Goal: Transaction & Acquisition: Purchase product/service

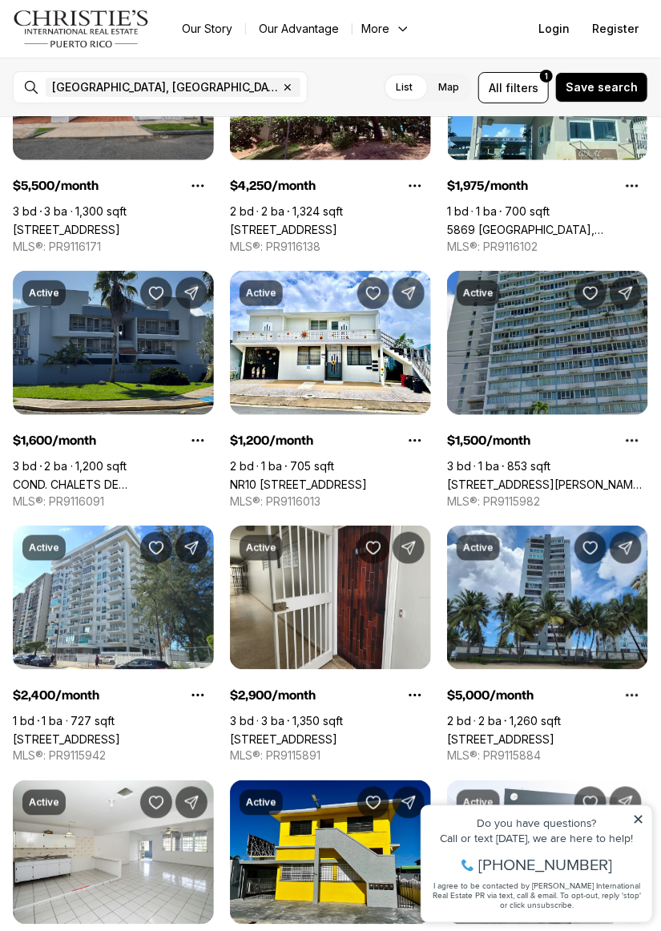
scroll to position [164, 0]
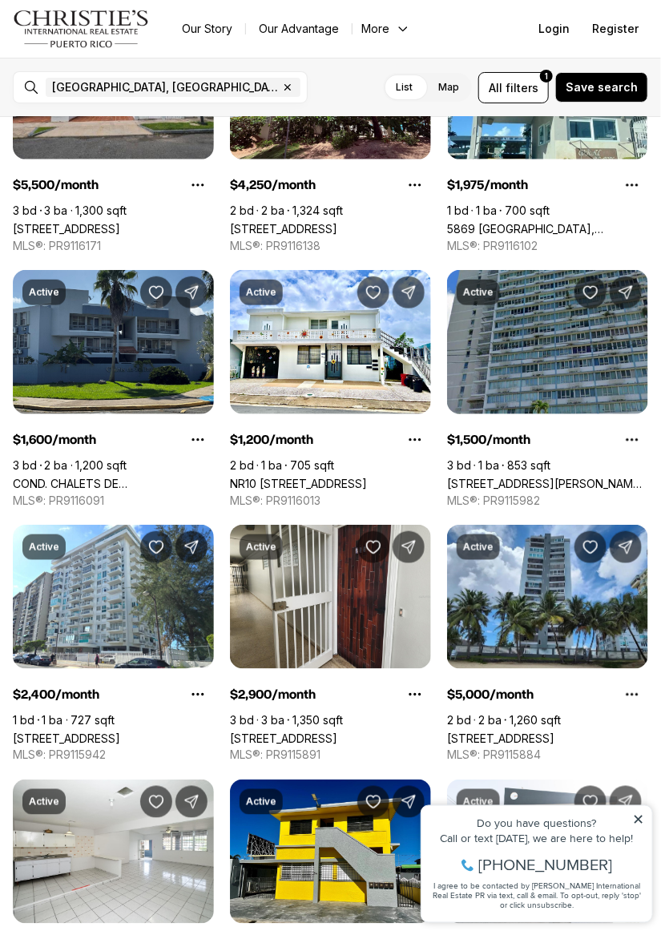
click at [637, 821] on icon at bounding box center [637, 819] width 11 height 11
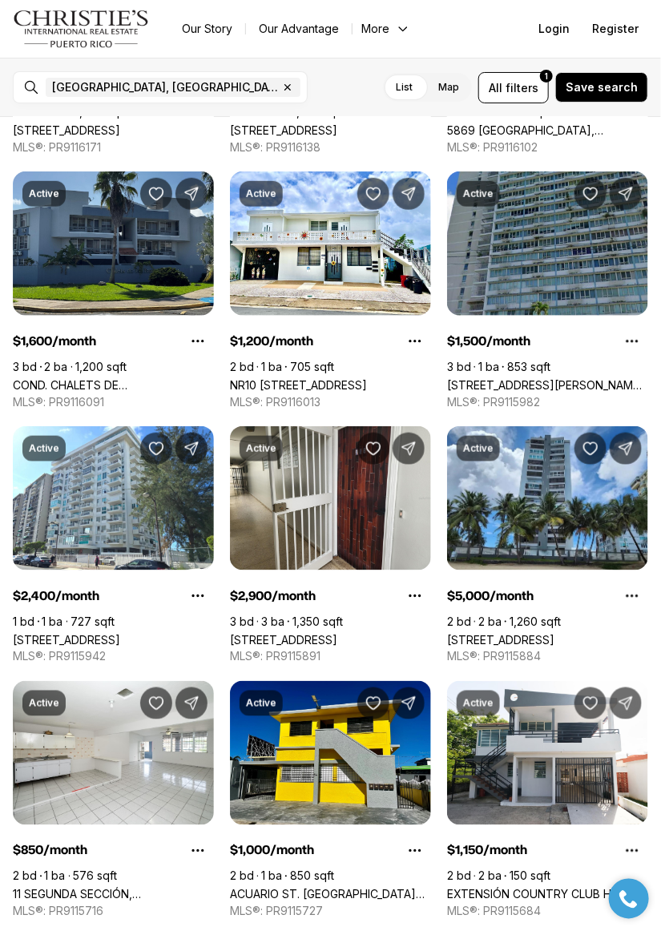
scroll to position [264, 0]
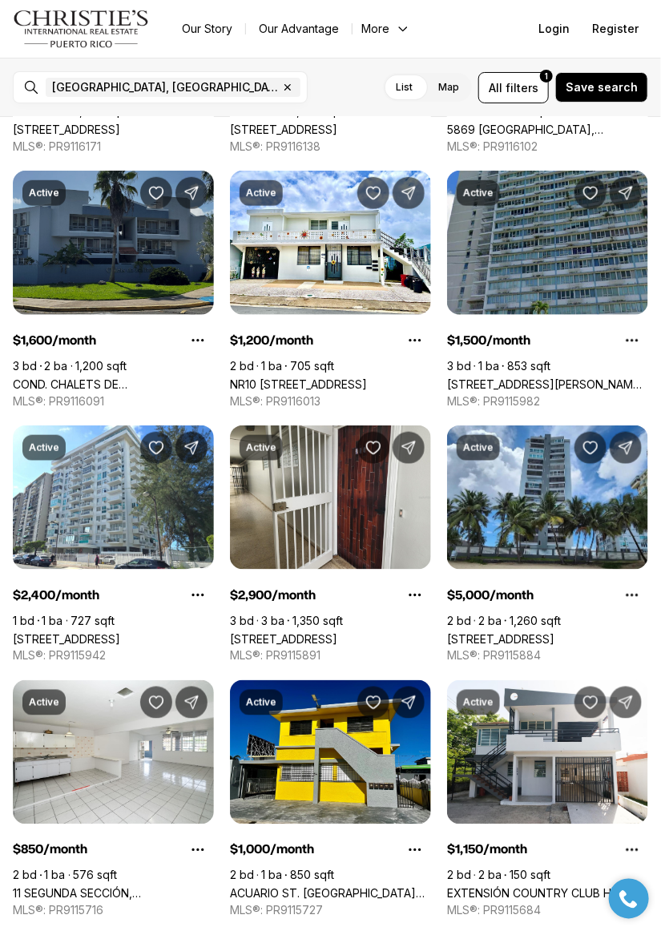
click at [99, 378] on link "COND. CHALETS DE [GEOGRAPHIC_DATA][PERSON_NAME] #1901, [GEOGRAPHIC_DATA], 00985" at bounding box center [113, 385] width 201 height 14
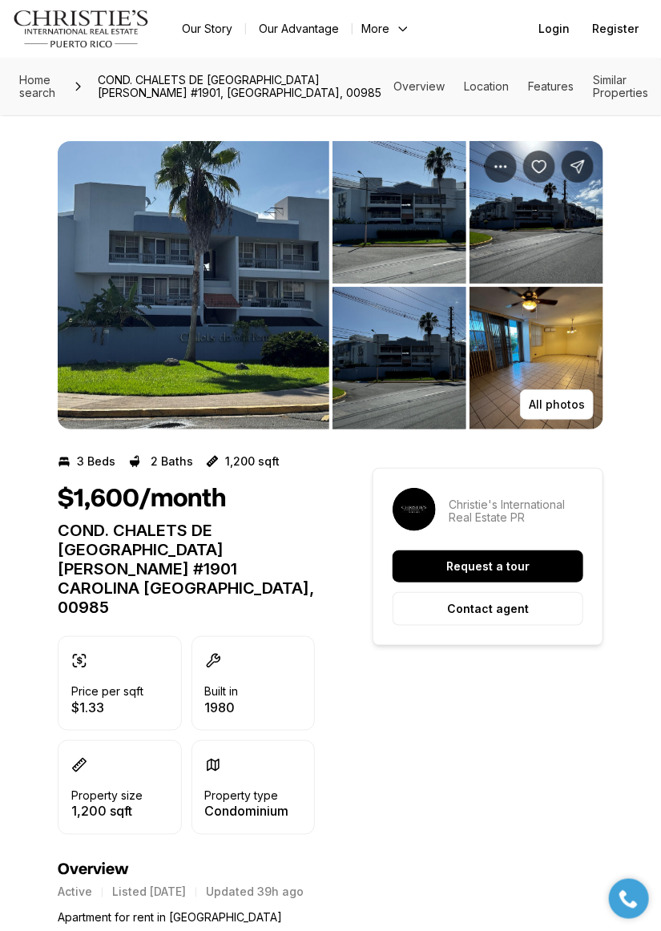
click at [527, 363] on img "View image gallery" at bounding box center [537, 358] width 134 height 143
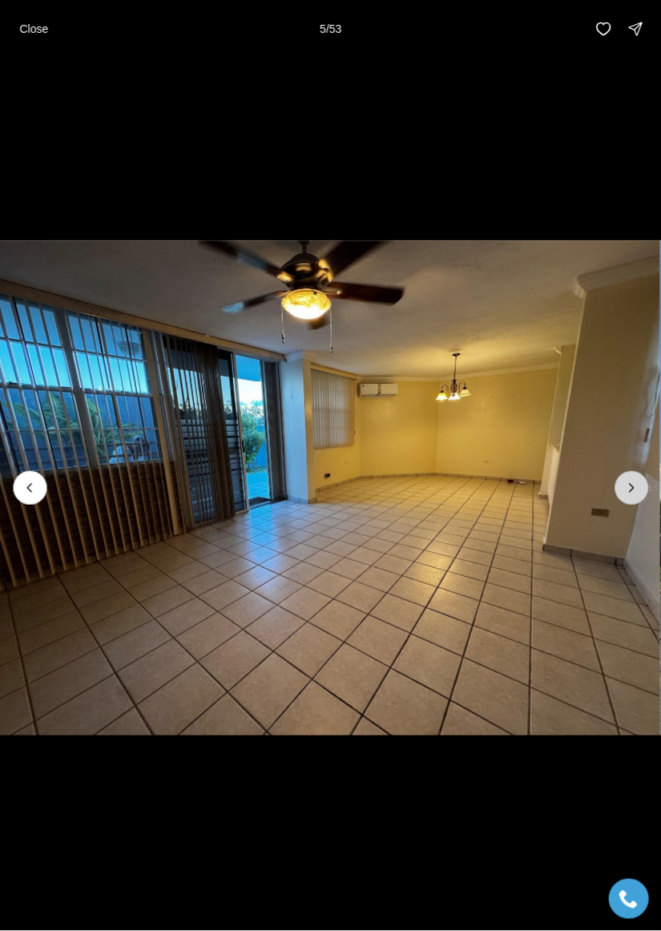
click at [631, 504] on button "Next slide" at bounding box center [632, 488] width 34 height 34
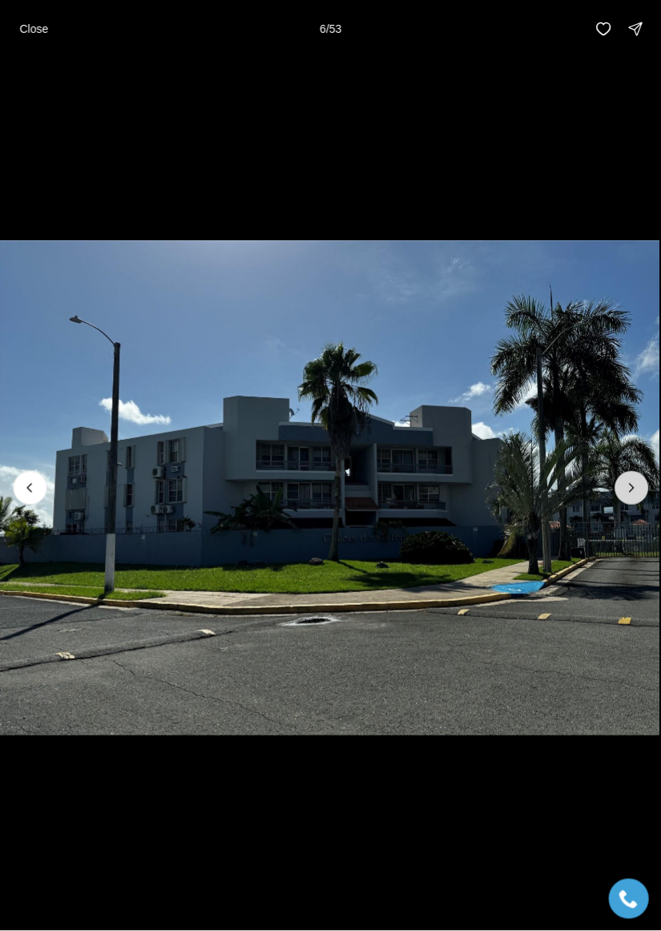
click at [630, 502] on button "Next slide" at bounding box center [632, 488] width 34 height 34
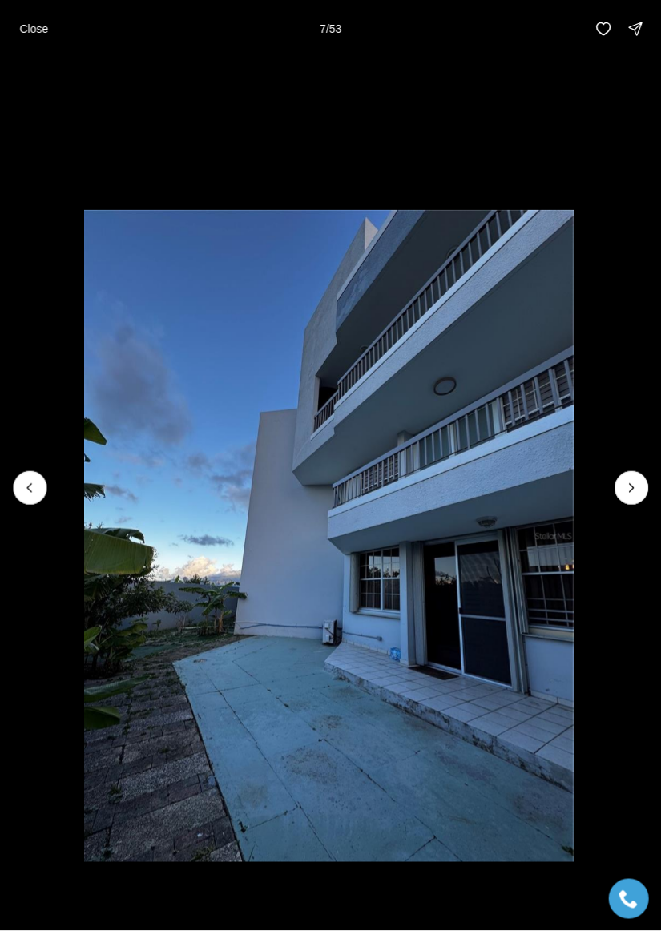
click at [628, 508] on li "7 of 53" at bounding box center [328, 488] width 661 height 861
click at [632, 495] on icon "Next slide" at bounding box center [632, 488] width 16 height 16
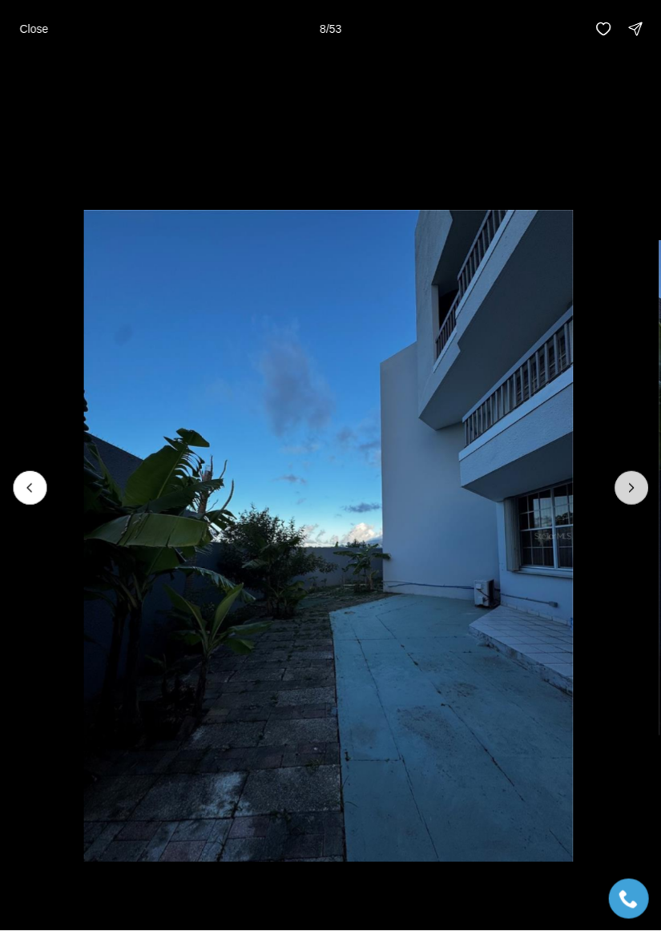
click at [632, 491] on icon "Next slide" at bounding box center [632, 488] width 16 height 16
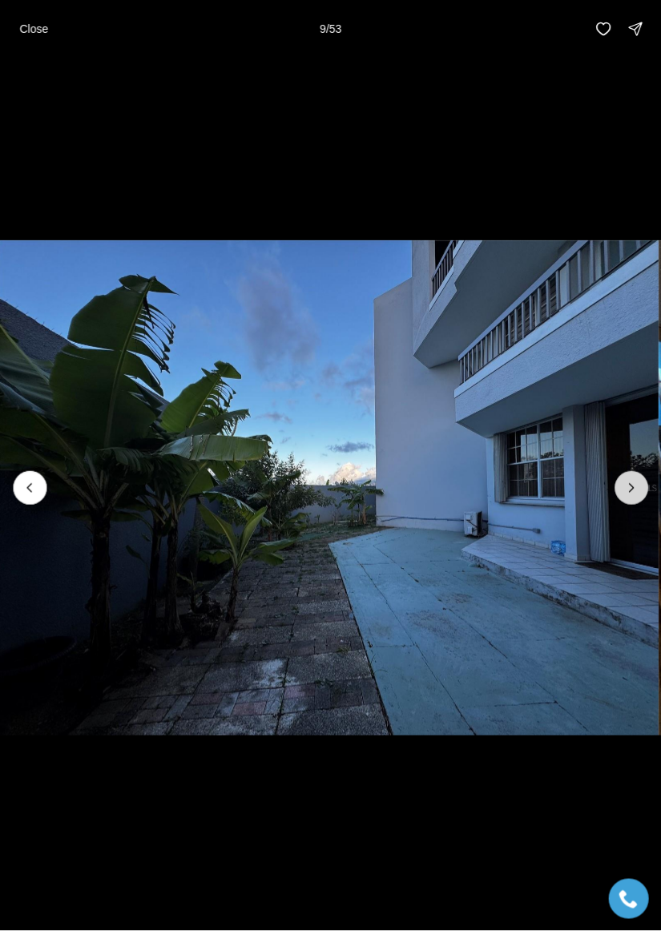
click at [632, 496] on icon "Next slide" at bounding box center [632, 488] width 16 height 16
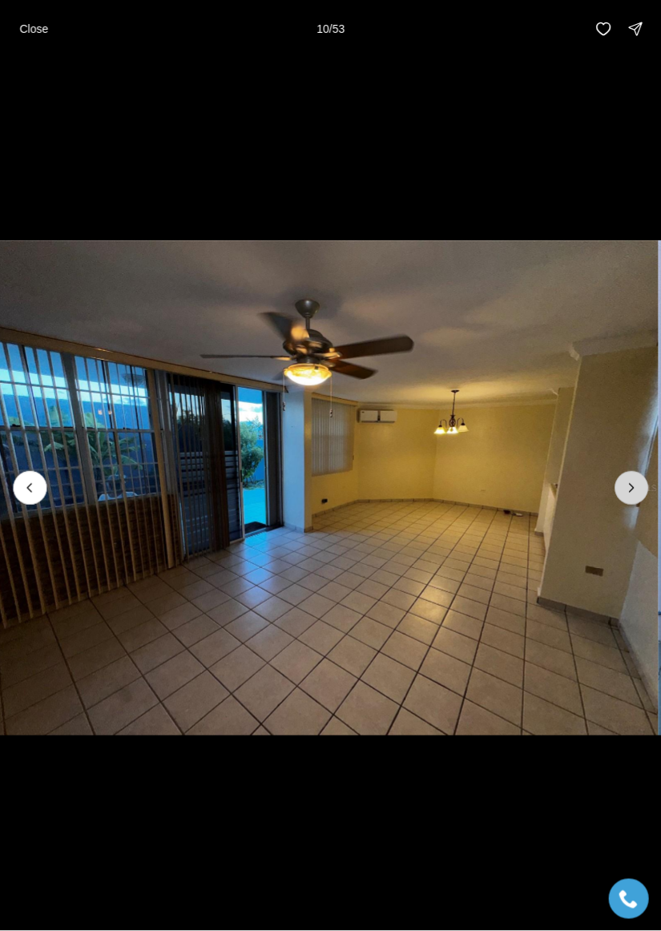
click at [632, 491] on icon "Next slide" at bounding box center [632, 488] width 16 height 16
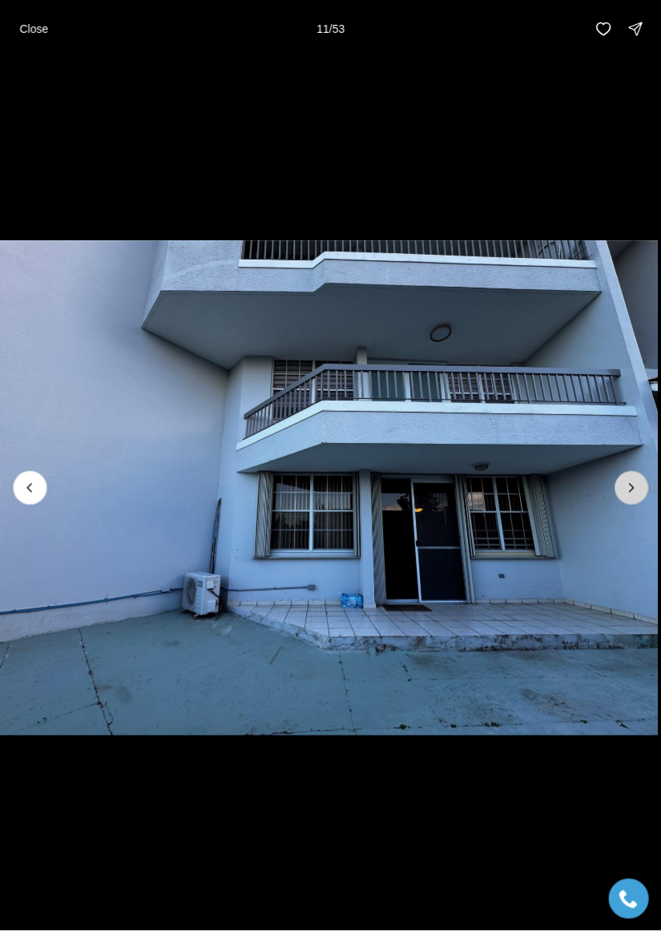
click at [645, 501] on button "Next slide" at bounding box center [632, 488] width 34 height 34
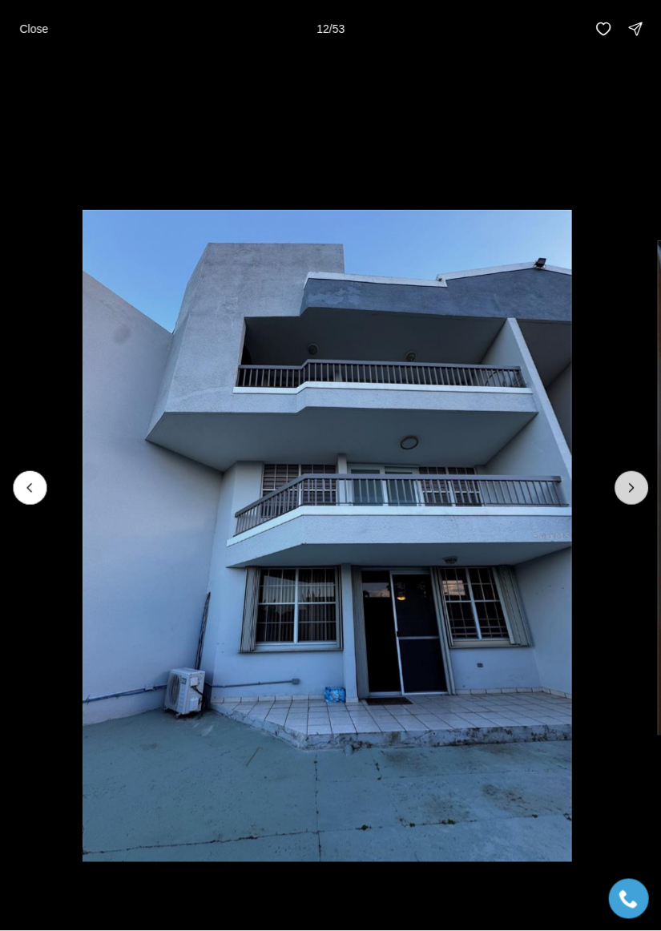
click at [635, 503] on button "Next slide" at bounding box center [632, 488] width 34 height 34
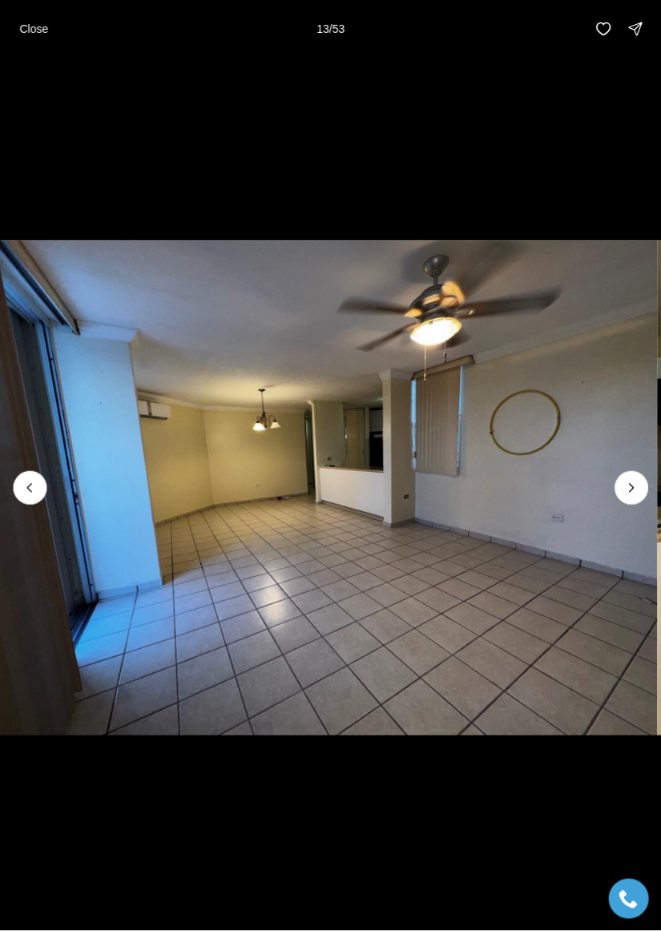
click at [656, 523] on img "13 of 53" at bounding box center [326, 488] width 661 height 652
click at [639, 505] on button "Next slide" at bounding box center [632, 488] width 34 height 34
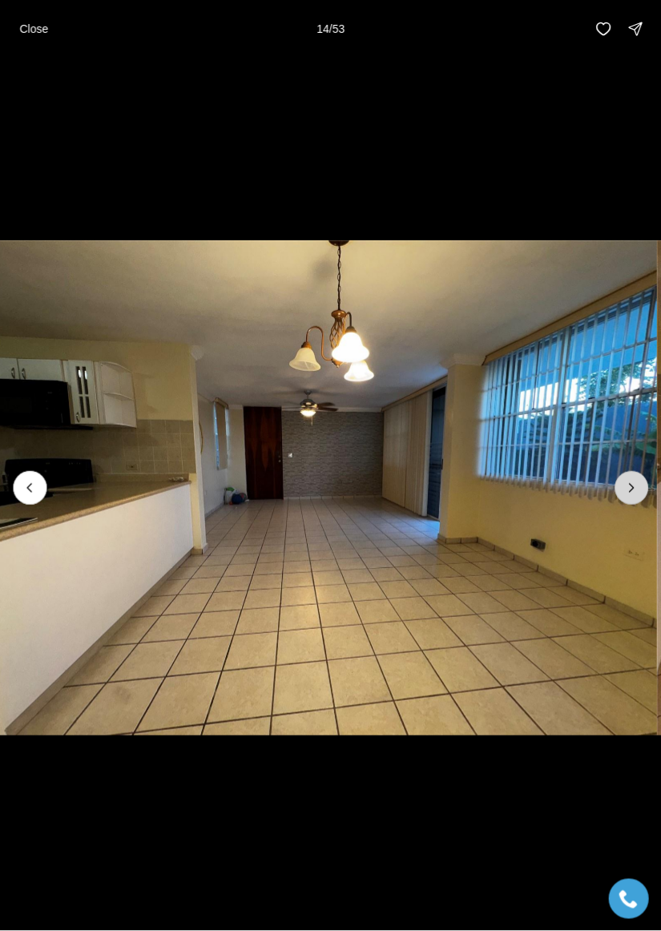
click at [634, 505] on button "Next slide" at bounding box center [632, 488] width 34 height 34
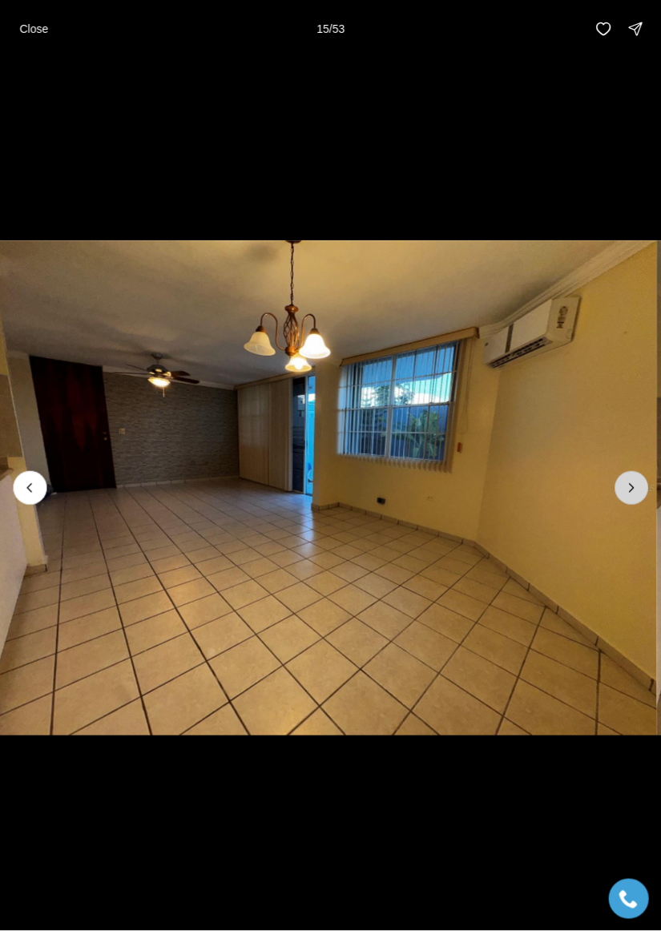
click at [622, 499] on button "Next slide" at bounding box center [632, 488] width 34 height 34
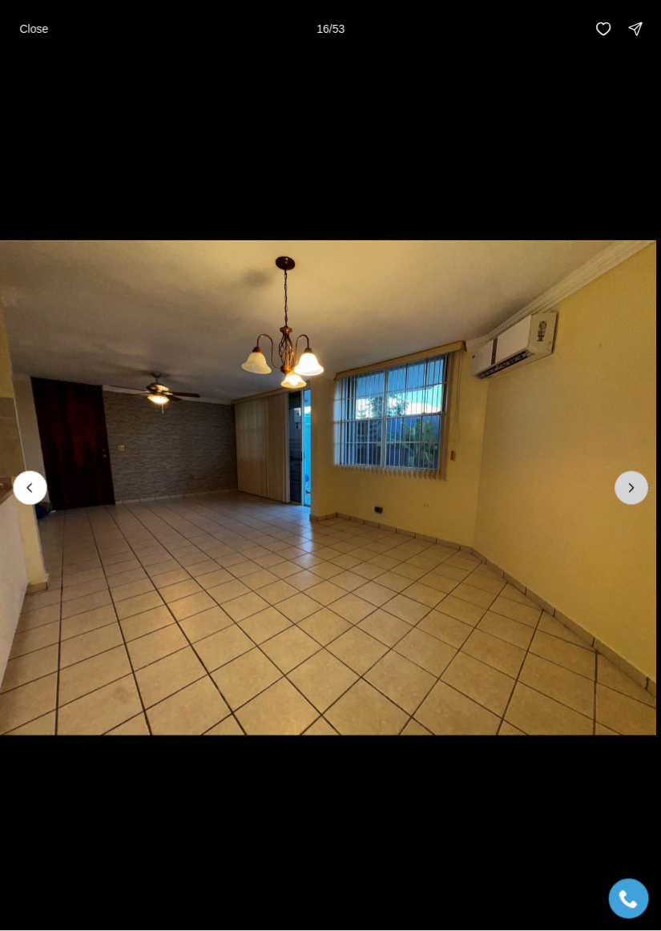
click at [634, 501] on button "Next slide" at bounding box center [632, 488] width 34 height 34
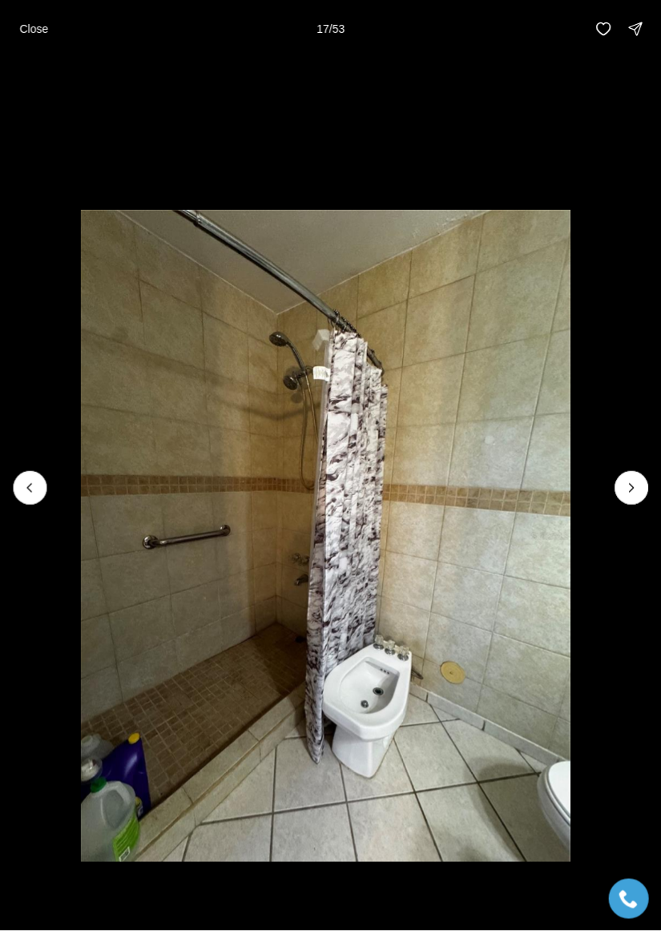
click at [627, 511] on li "17 of 53" at bounding box center [324, 488] width 661 height 861
click at [628, 505] on button "Next slide" at bounding box center [632, 488] width 34 height 34
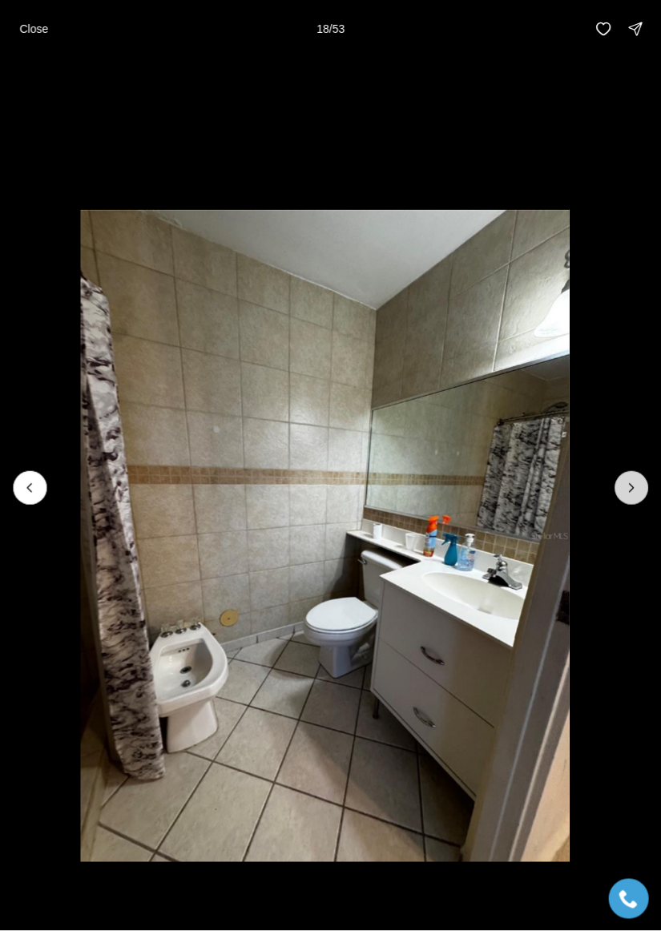
click at [632, 493] on icon "Next slide" at bounding box center [632, 488] width 16 height 16
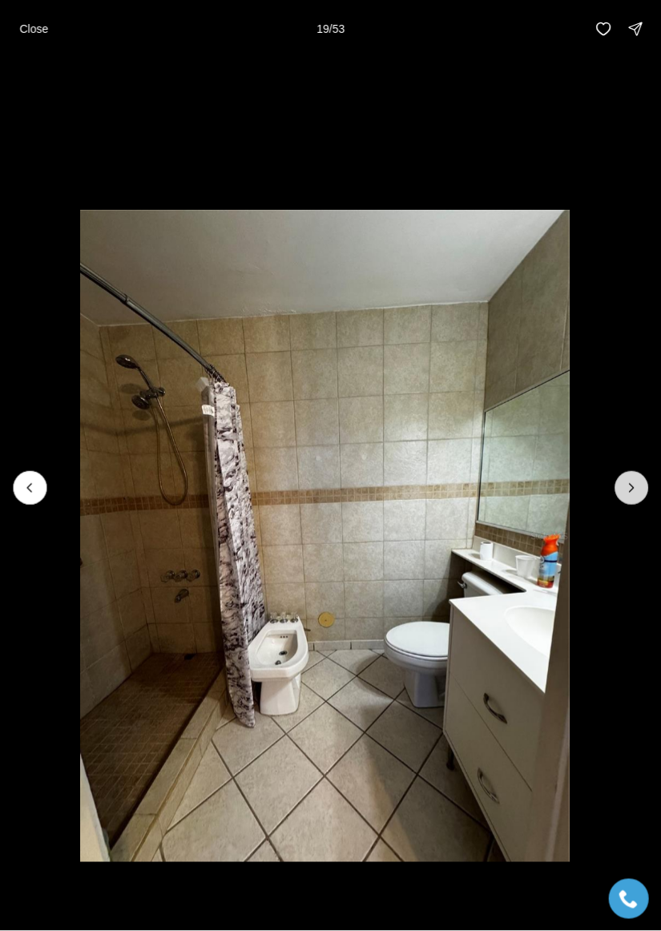
click at [624, 505] on button "Next slide" at bounding box center [632, 488] width 34 height 34
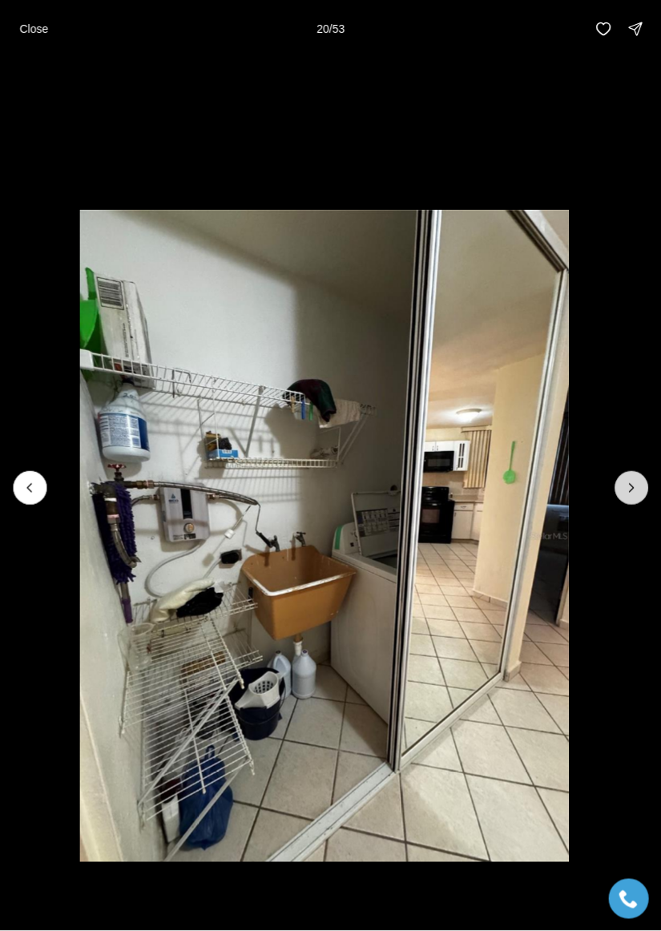
click at [632, 492] on icon "Next slide" at bounding box center [632, 488] width 16 height 16
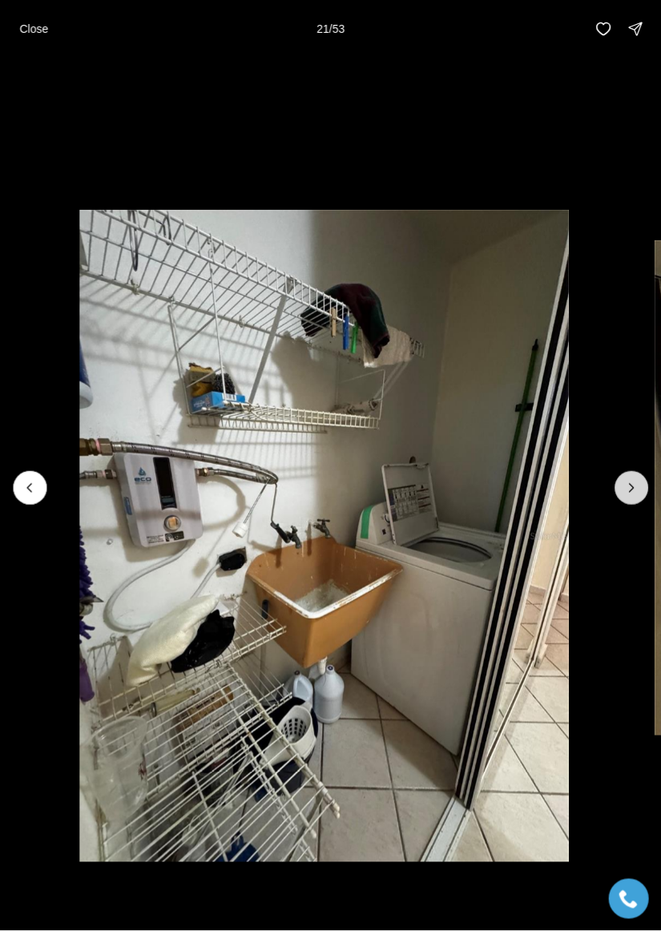
click at [624, 505] on button "Next slide" at bounding box center [632, 488] width 34 height 34
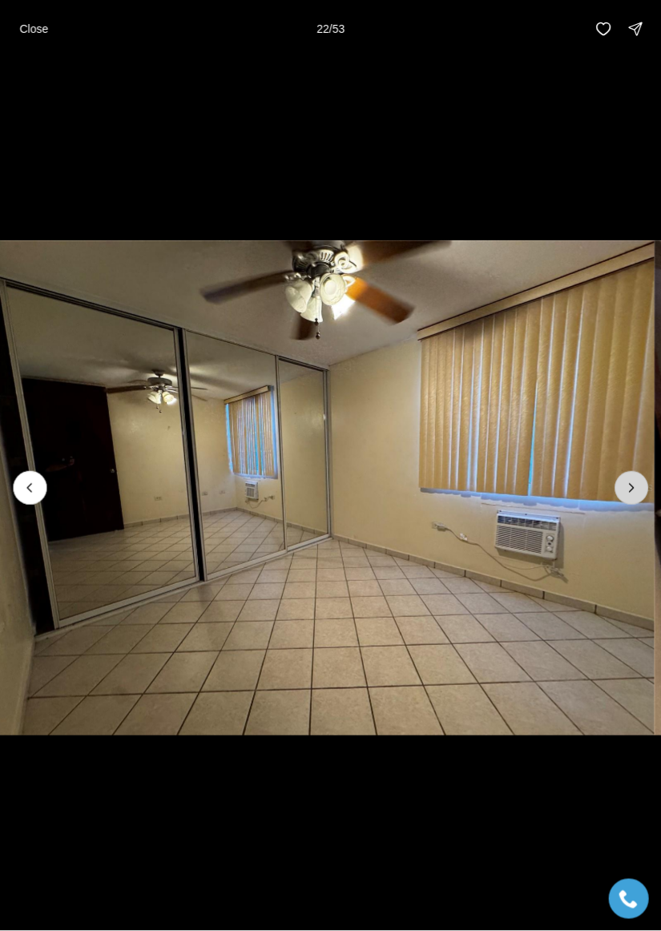
click at [631, 505] on button "Next slide" at bounding box center [632, 488] width 34 height 34
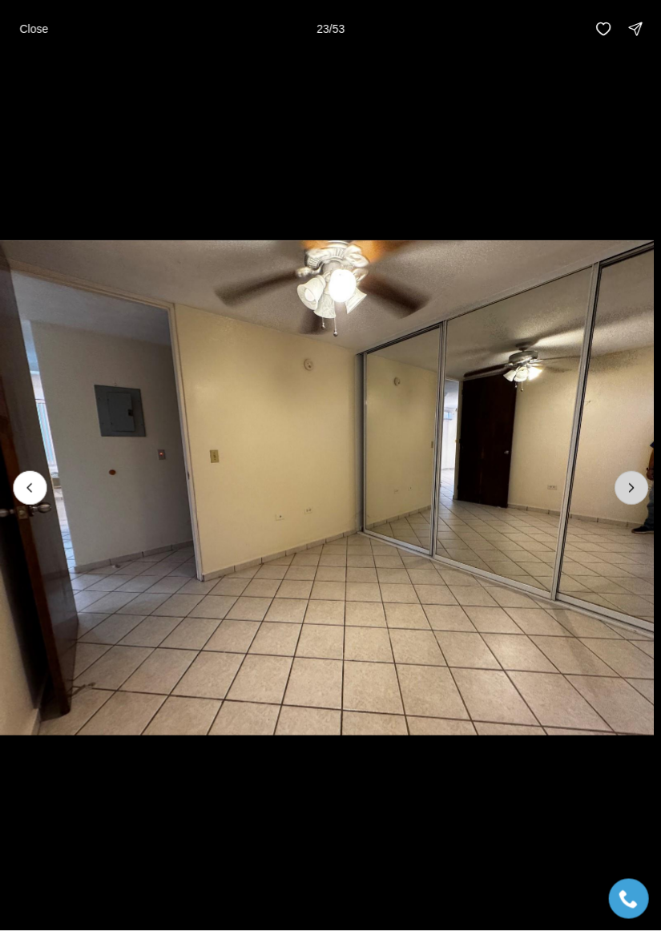
click at [634, 504] on button "Next slide" at bounding box center [632, 488] width 34 height 34
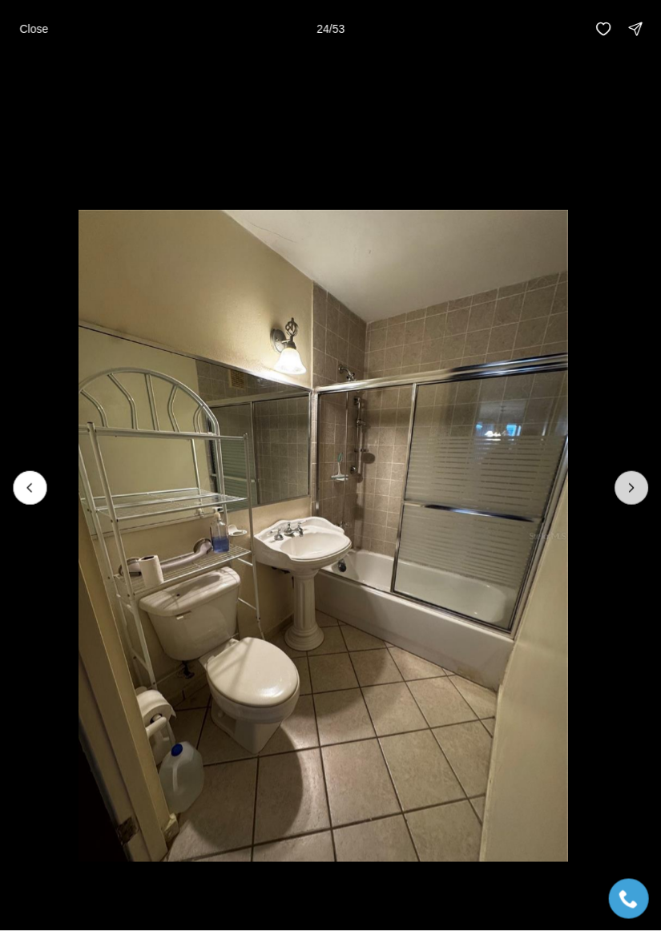
click at [631, 492] on icon "Next slide" at bounding box center [632, 488] width 16 height 16
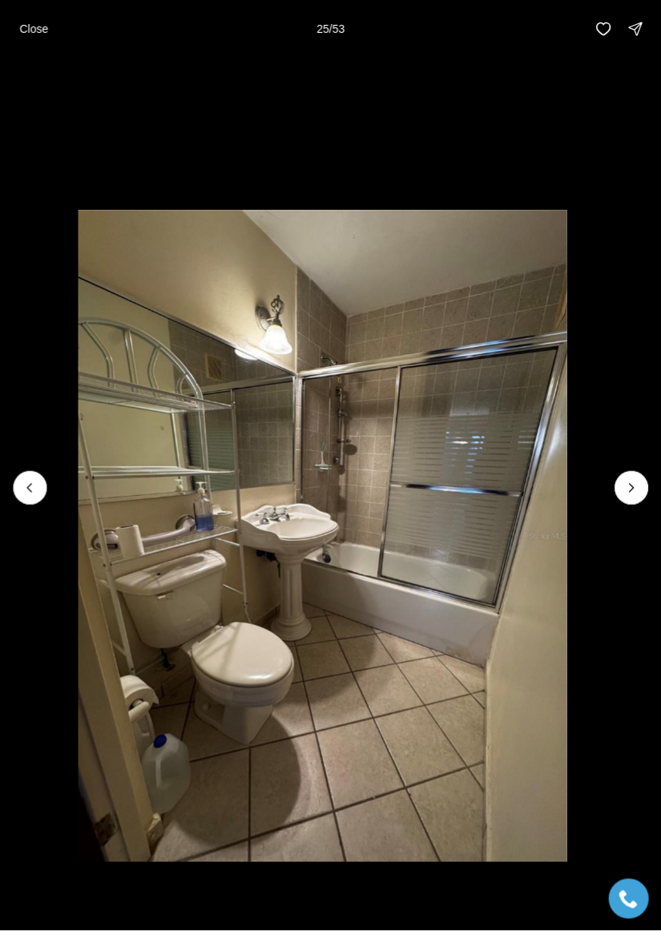
click at [629, 510] on li "25 of 53" at bounding box center [322, 488] width 661 height 861
click at [640, 495] on icon "Next slide" at bounding box center [632, 488] width 16 height 16
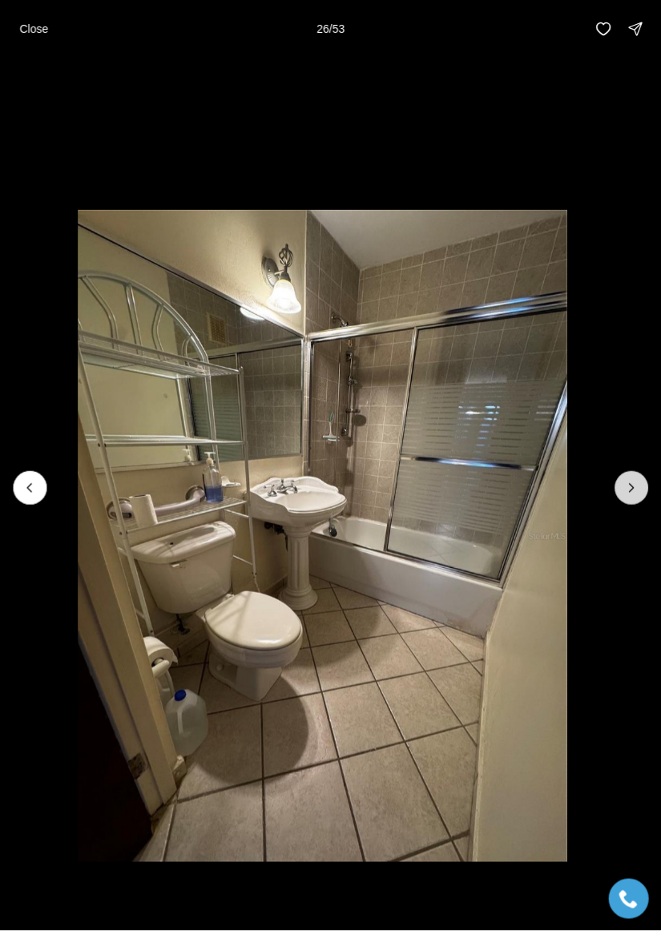
click at [620, 495] on button "Next slide" at bounding box center [632, 488] width 34 height 34
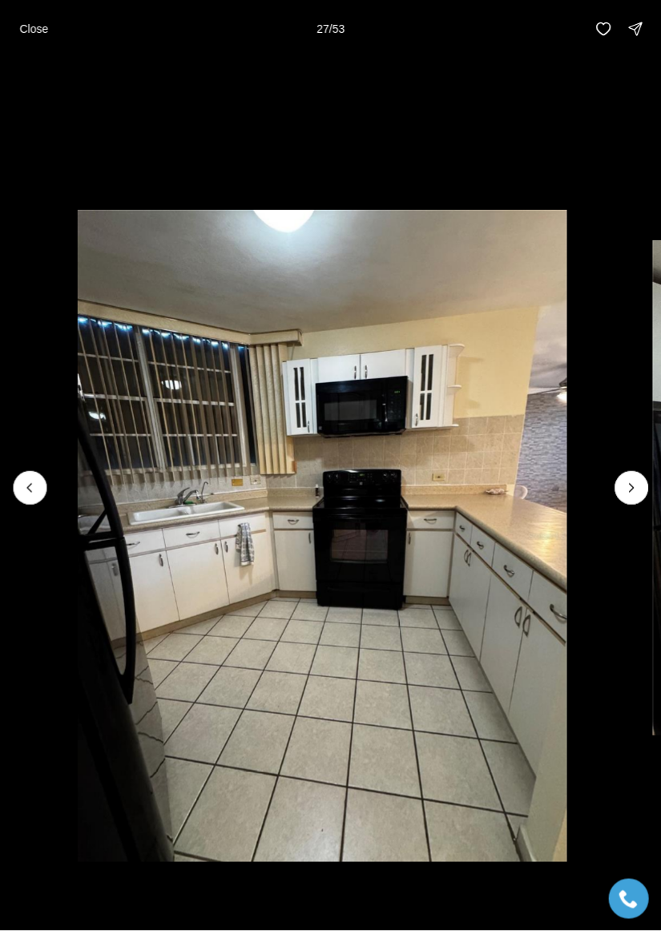
click at [632, 510] on li "27 of 53" at bounding box center [321, 488] width 661 height 861
click at [632, 491] on icon "Next slide" at bounding box center [632, 488] width 16 height 16
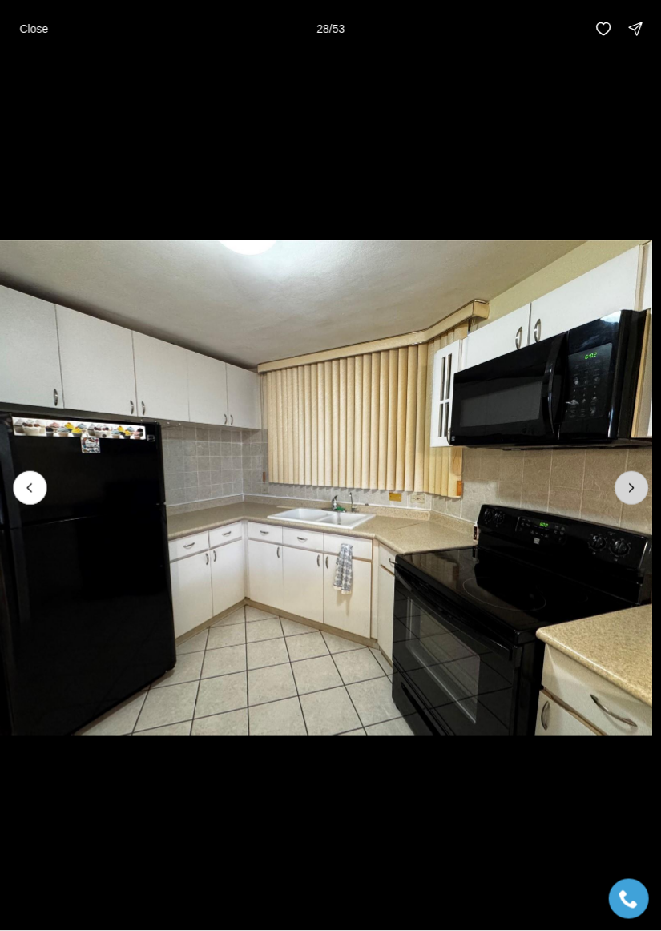
click at [627, 500] on button "Next slide" at bounding box center [632, 488] width 34 height 34
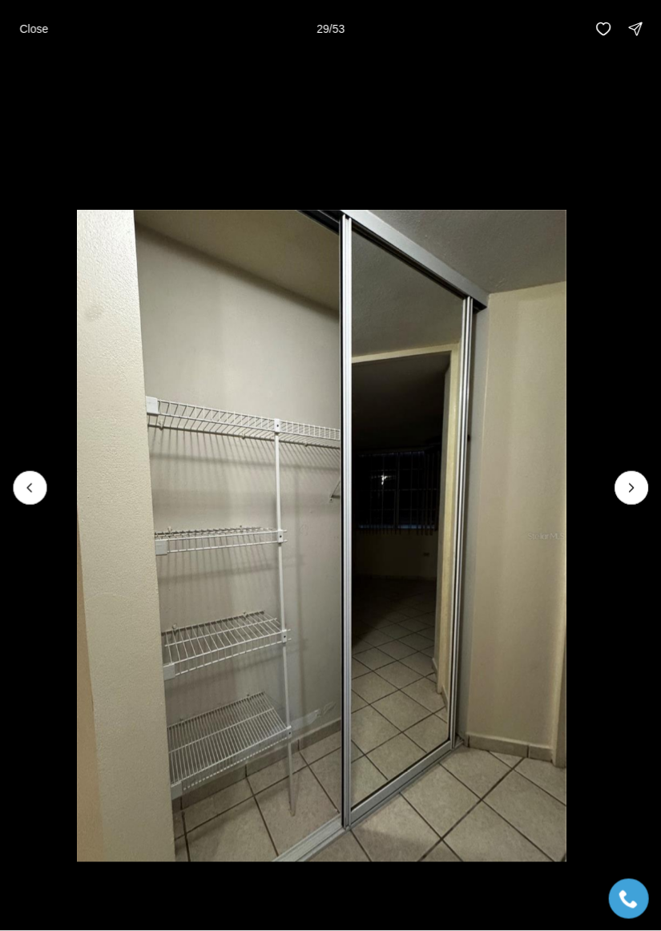
click at [617, 506] on li "29 of 53" at bounding box center [321, 488] width 661 height 861
